Goal: Check status

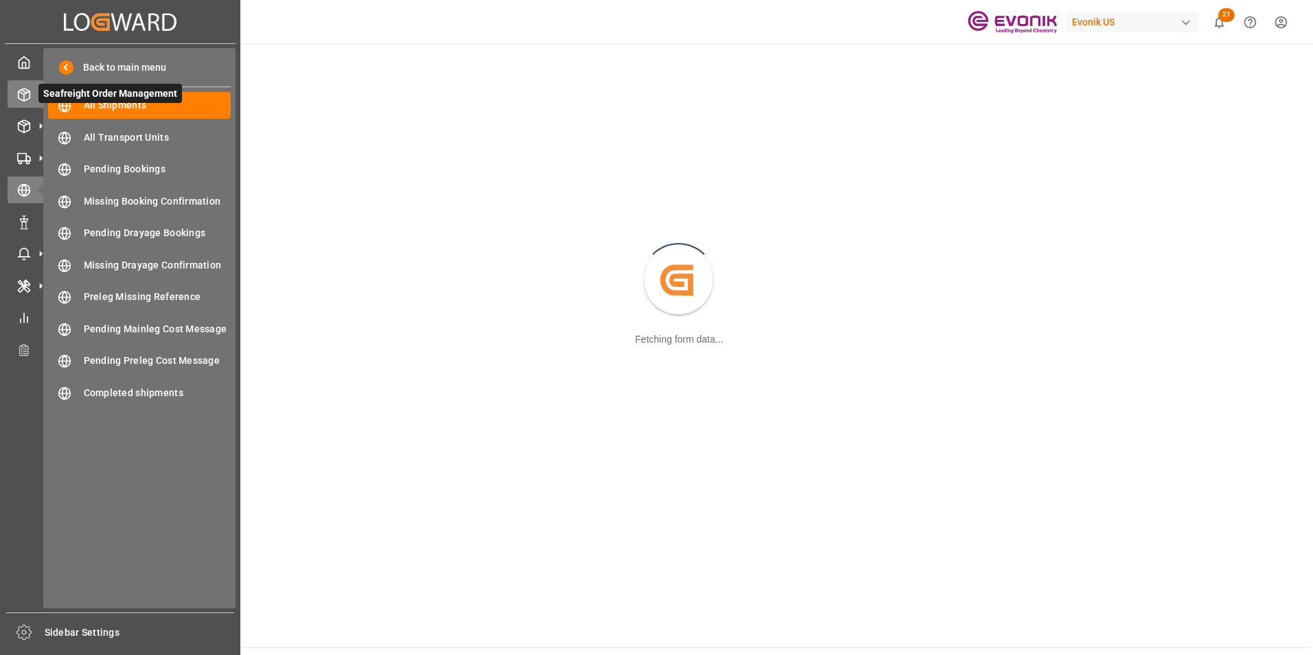
click at [22, 91] on icon at bounding box center [24, 95] width 14 height 14
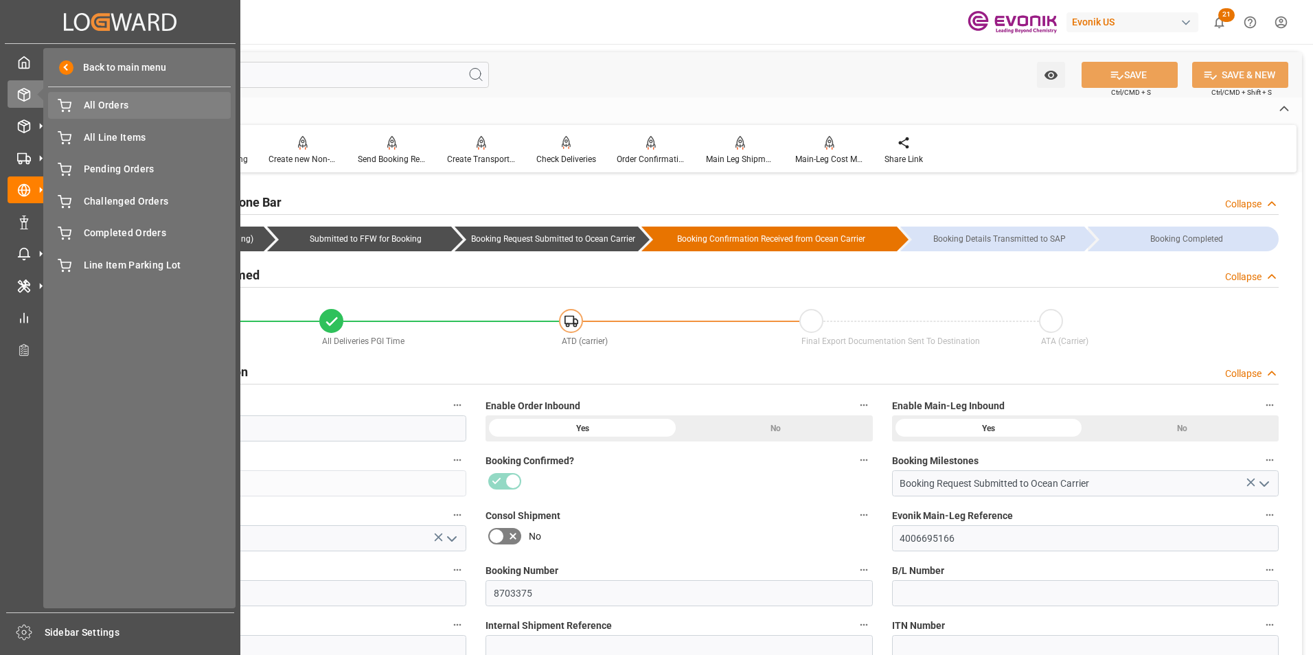
click at [109, 102] on span "All Orders" at bounding box center [158, 105] width 148 height 14
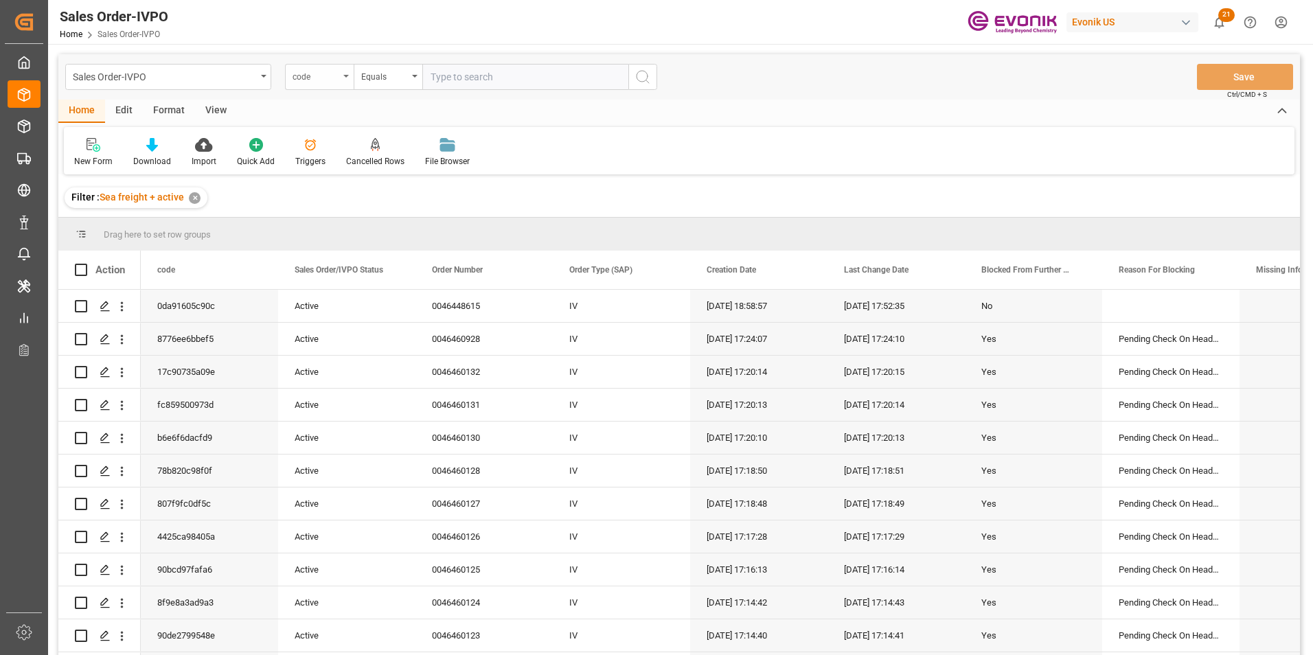
click at [347, 74] on div "code" at bounding box center [319, 77] width 69 height 26
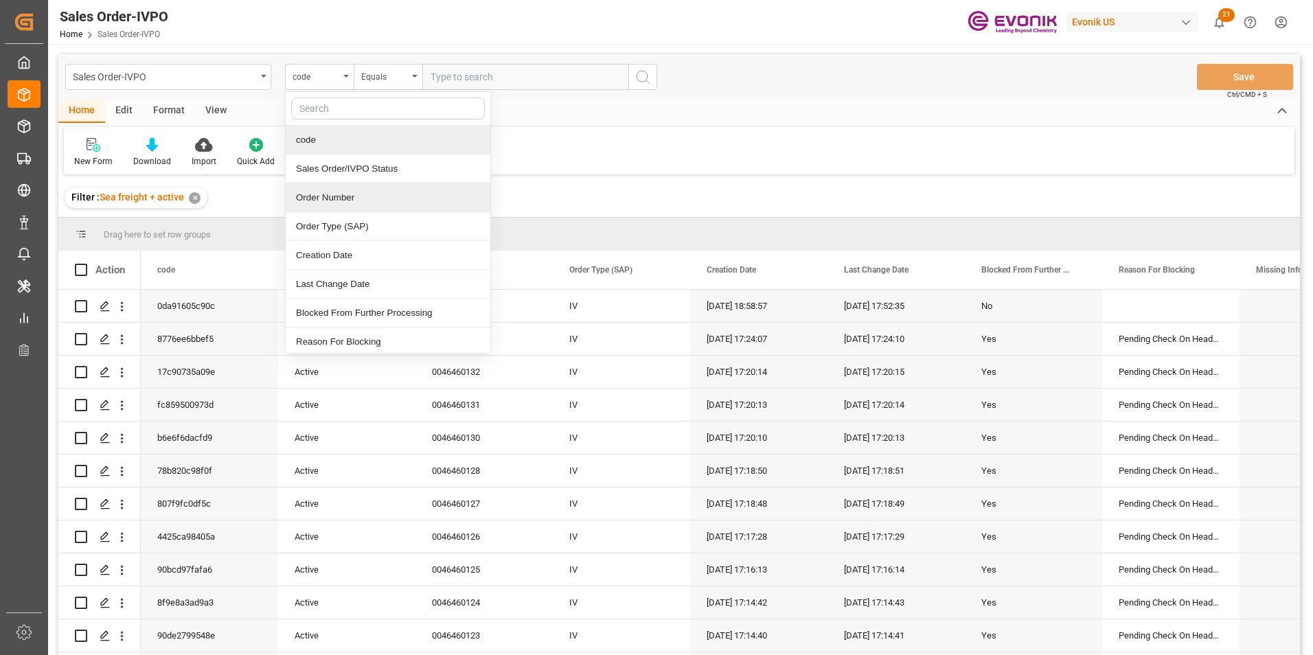
click at [329, 196] on div "Order Number" at bounding box center [388, 197] width 205 height 29
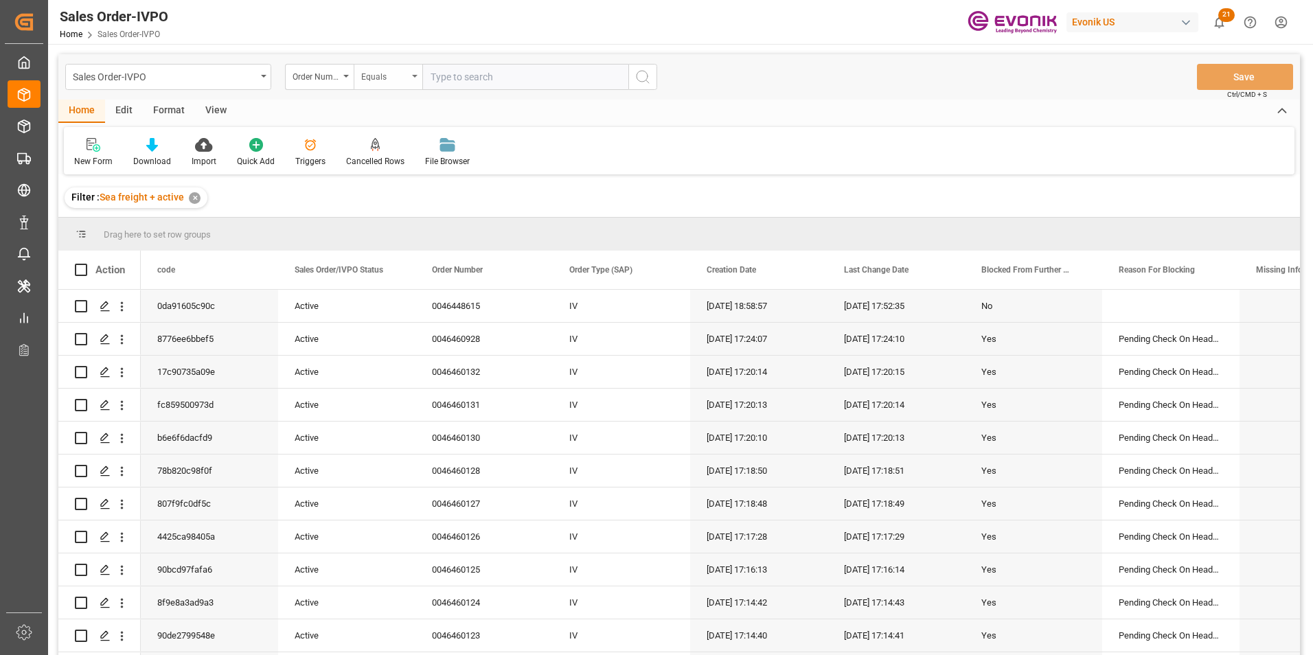
click at [413, 75] on icon "open menu" at bounding box center [414, 76] width 5 height 3
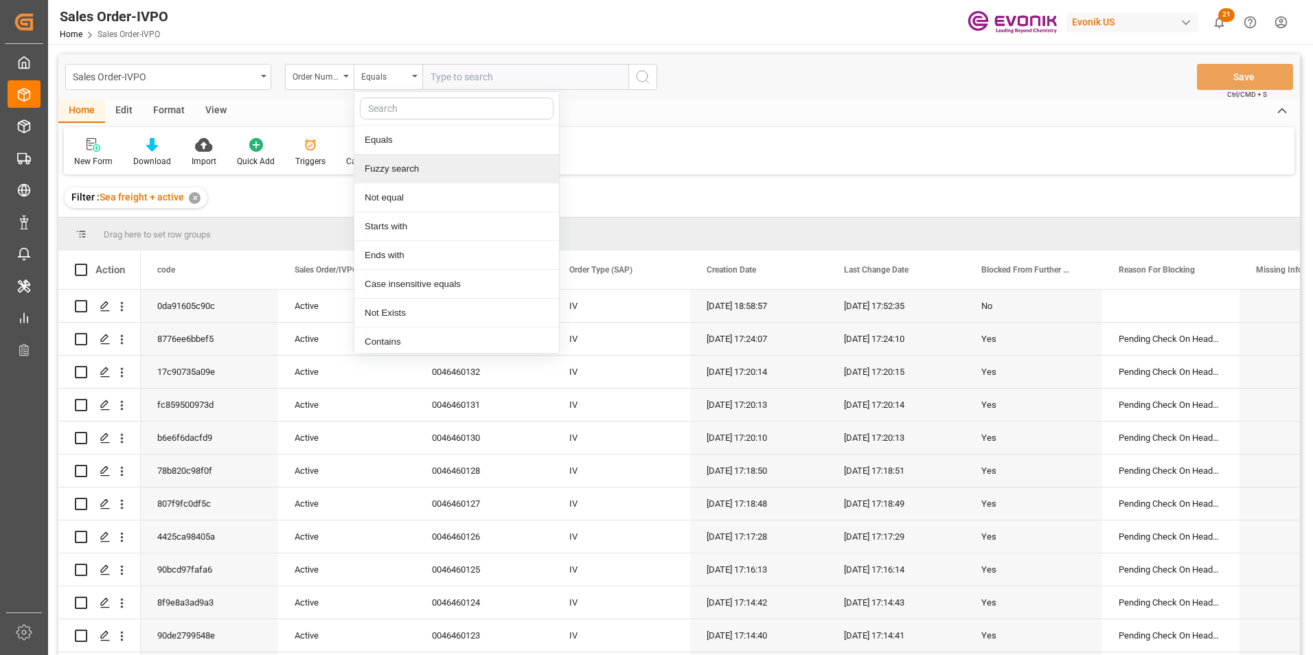
click at [398, 163] on div "Fuzzy search" at bounding box center [456, 169] width 205 height 29
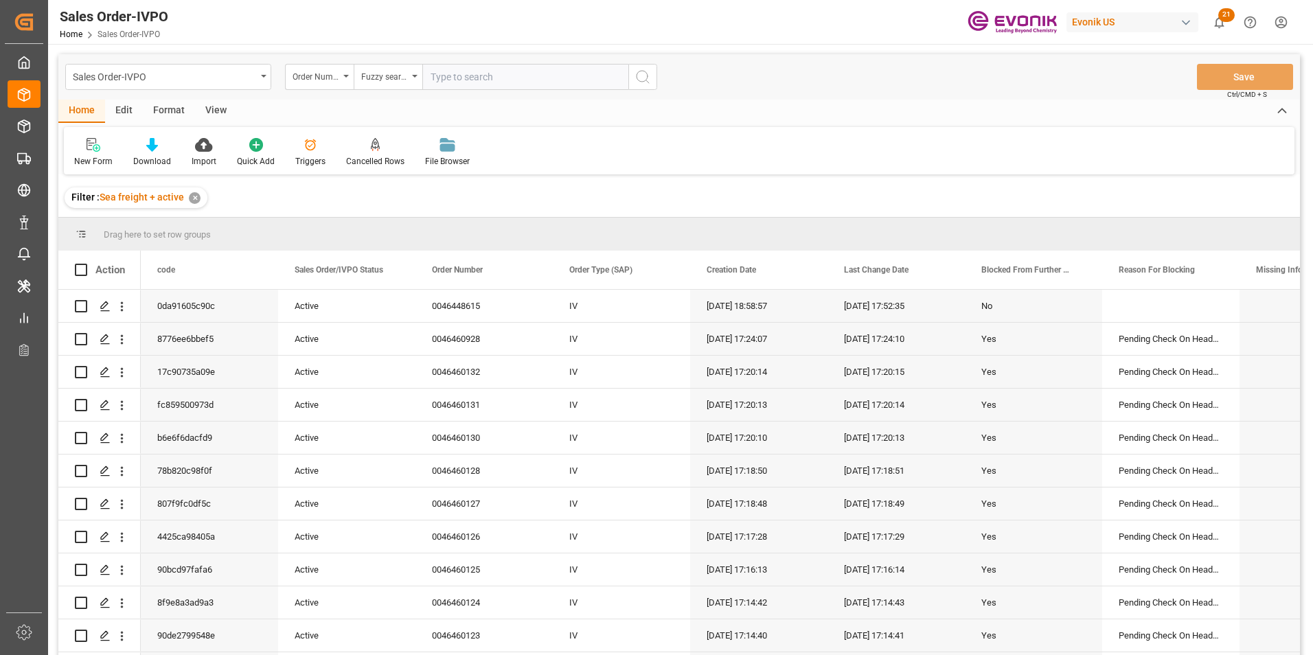
click at [457, 74] on input "text" at bounding box center [525, 77] width 206 height 26
paste input "2007004917"
type input "2007004917"
click at [646, 73] on icon "search button" at bounding box center [643, 77] width 16 height 16
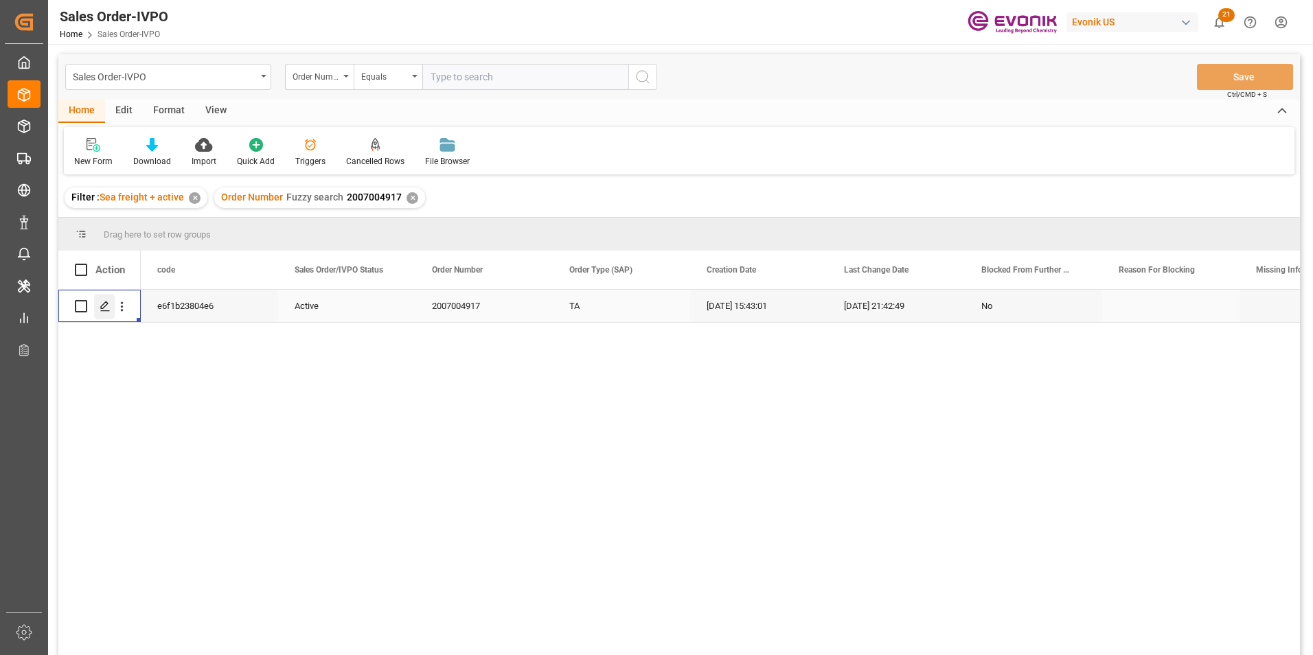
click at [106, 307] on icon "Press SPACE to select this row." at bounding box center [105, 306] width 11 height 11
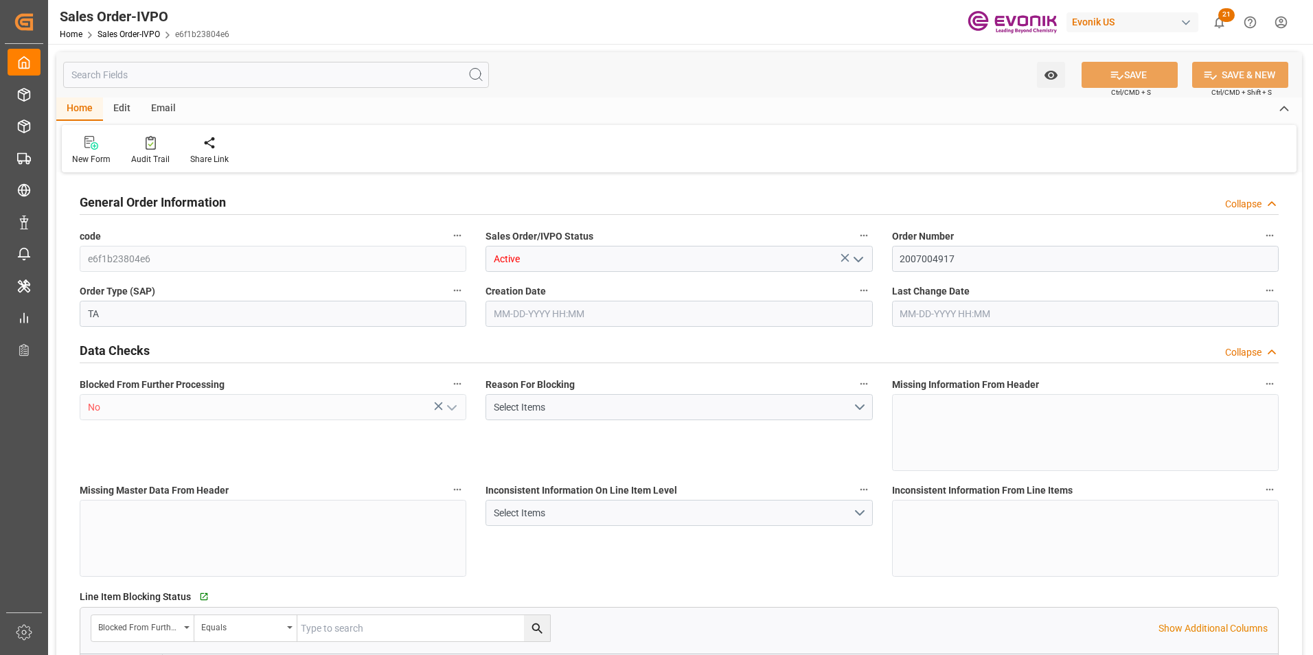
type input "INNSA"
type input "0"
type input "1"
type input "2"
type input "1"
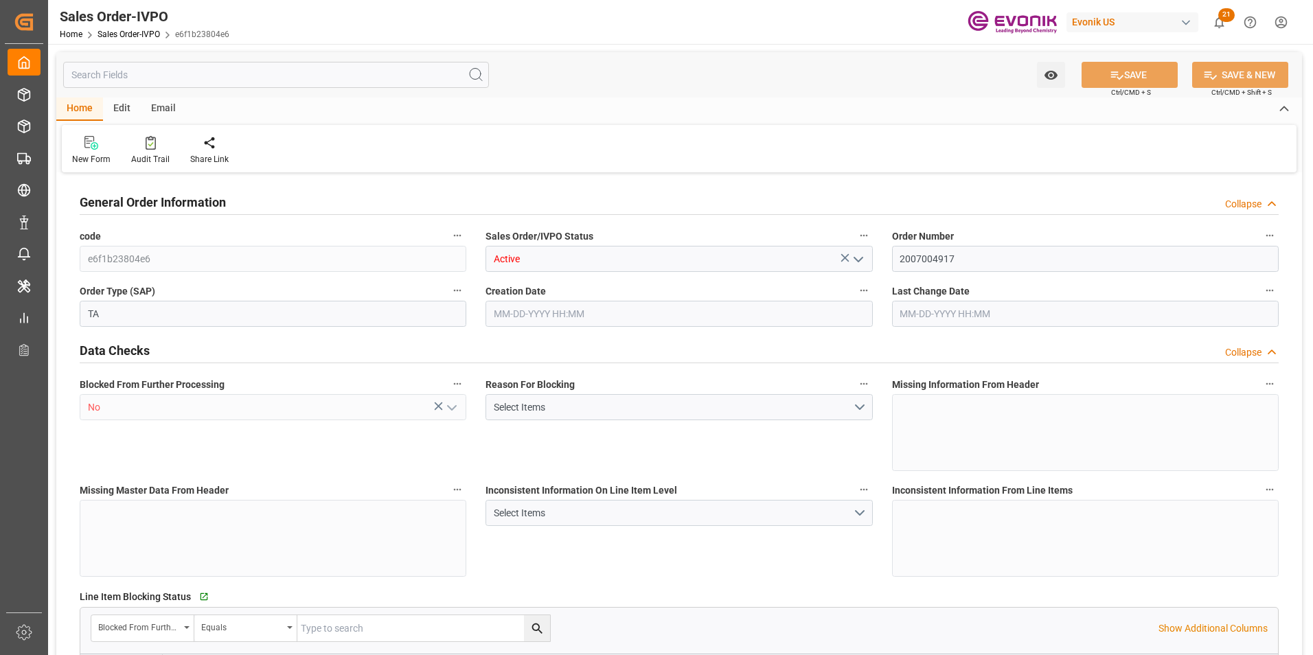
type input "19801.04"
type input "17.8517"
type input "17000"
type input "30"
type input "[DATE] 15:43"
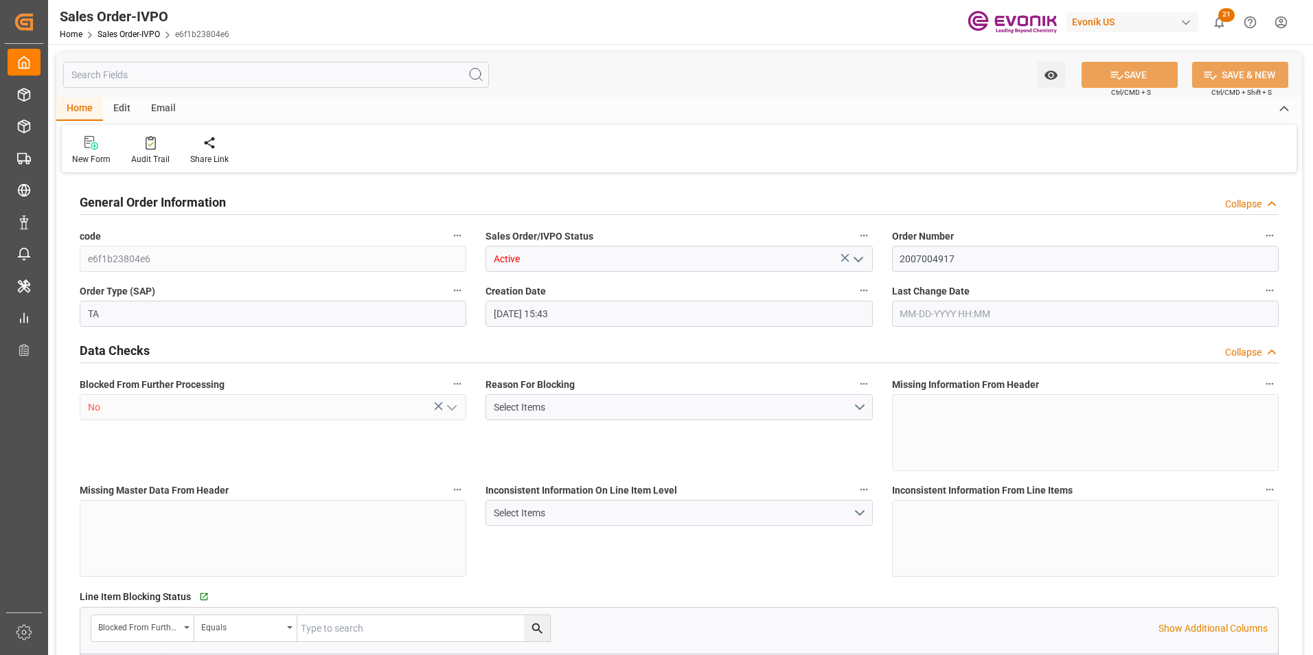
type input "[DATE] 21:42"
click at [310, 144] on icon at bounding box center [314, 143] width 10 height 14
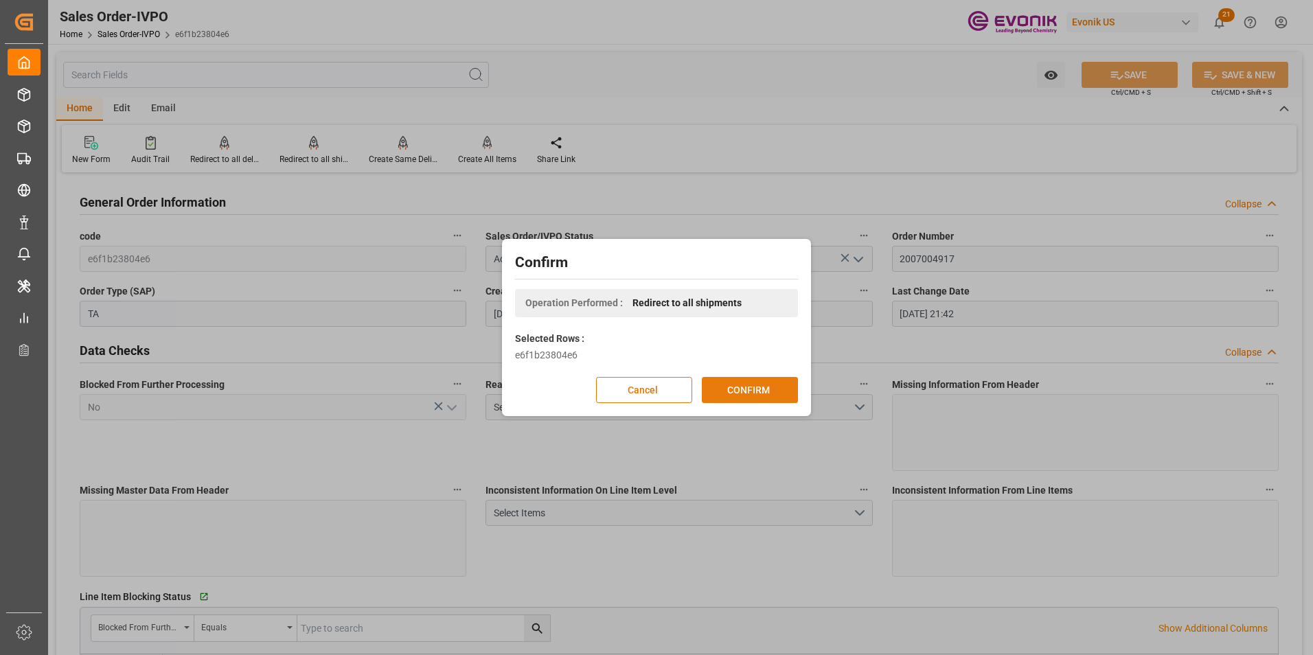
click at [753, 385] on button "CONFIRM" at bounding box center [750, 390] width 96 height 26
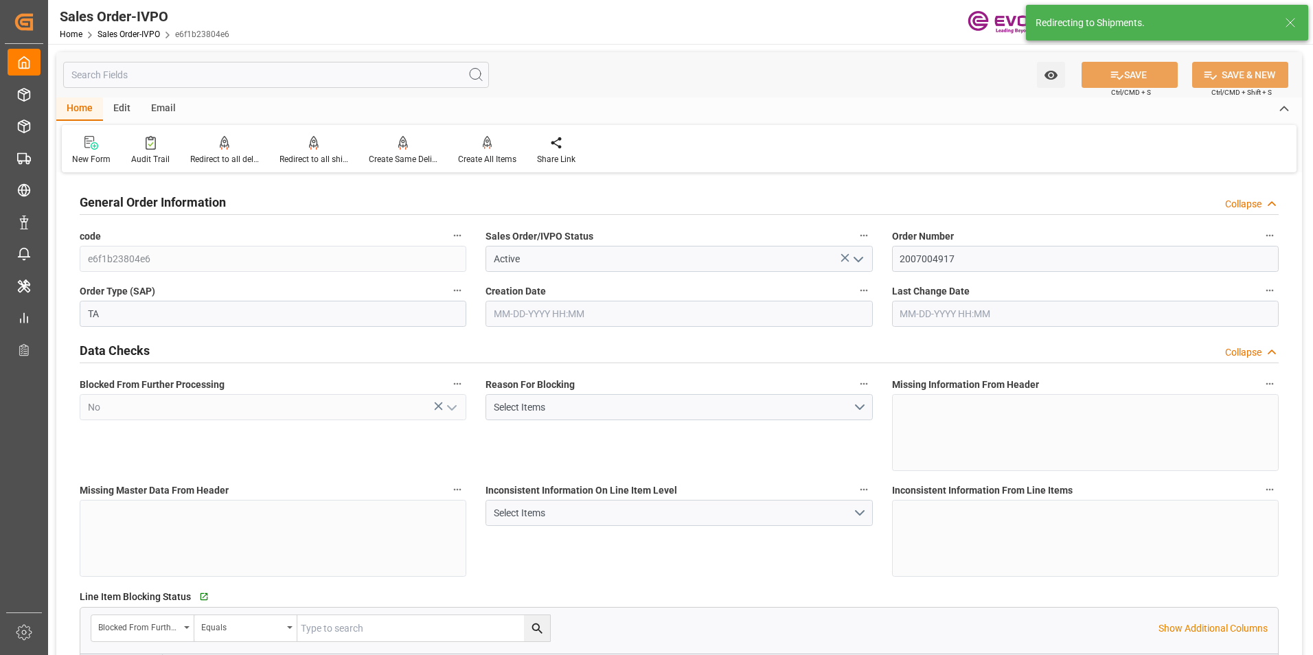
type input "[DATE] 15:43"
type input "[DATE] 21:42"
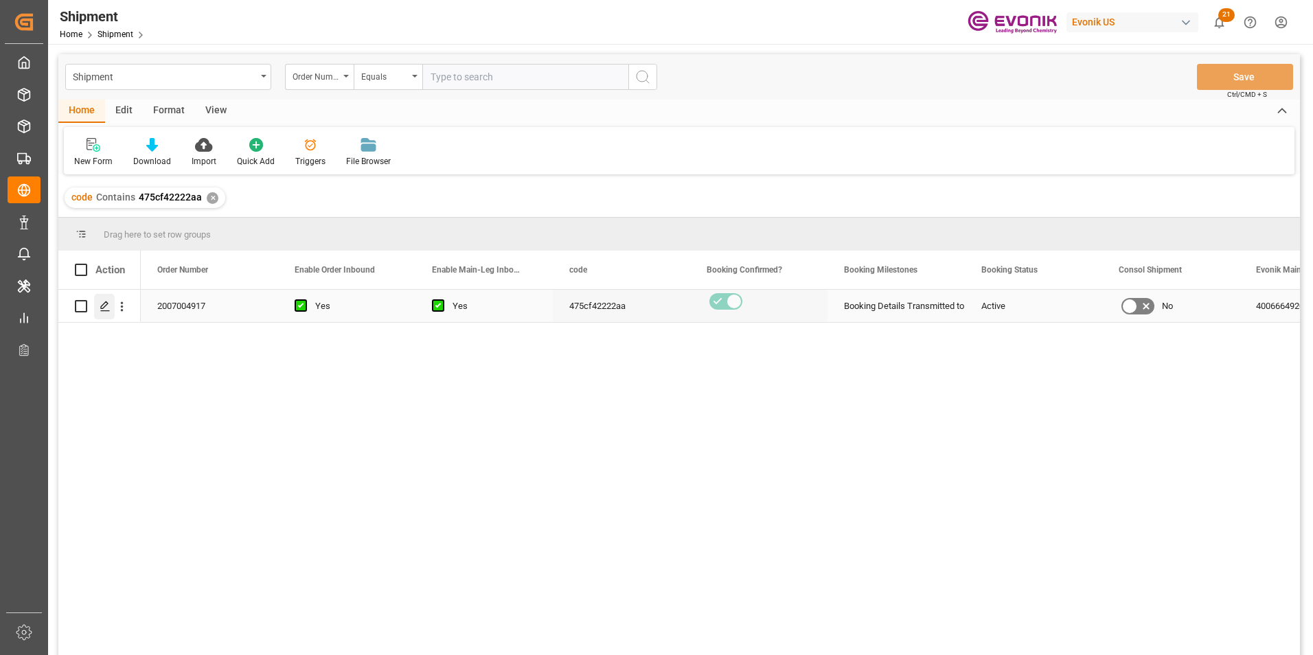
click at [102, 306] on polygon "Press SPACE to select this row." at bounding box center [104, 305] width 7 height 7
